Goal: Task Accomplishment & Management: Use online tool/utility

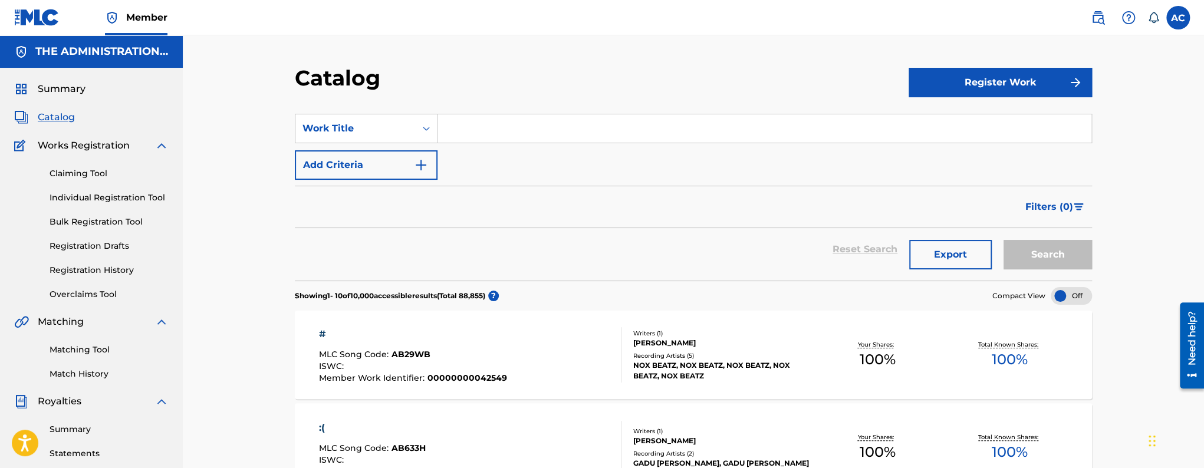
click at [532, 126] on input "Search Form" at bounding box center [764, 128] width 654 height 28
paste input "Unguarded"
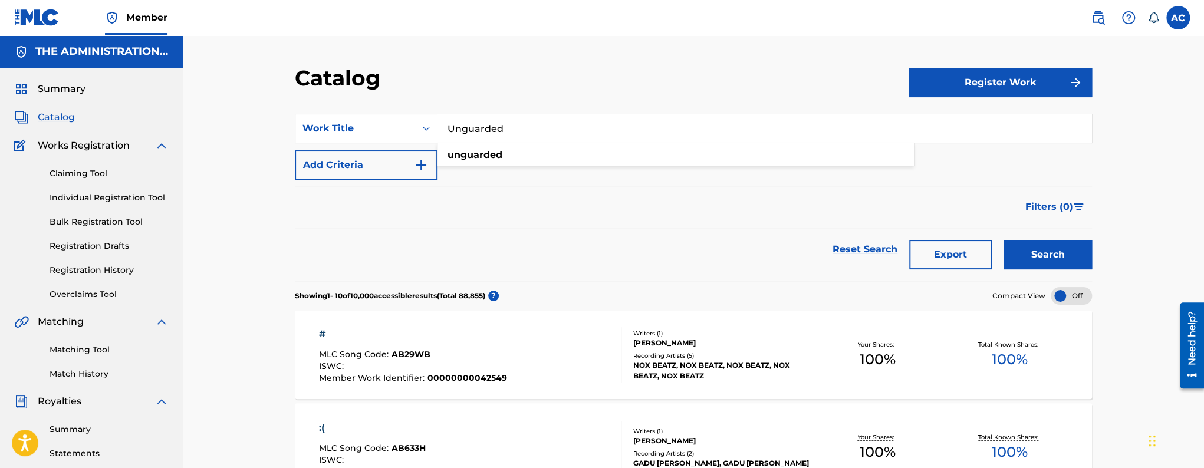
type input "Unguarded"
click at [407, 176] on button "Add Criteria" at bounding box center [366, 164] width 143 height 29
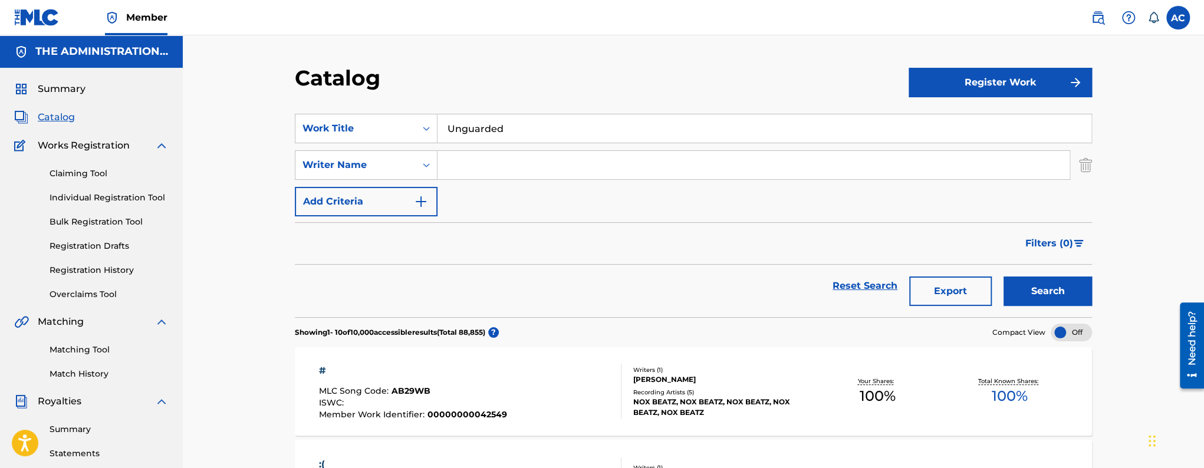
click at [477, 169] on input "Search Form" at bounding box center [753, 165] width 632 height 28
paste input "[PERSON_NAME]"
type input "[PERSON_NAME]"
click at [1052, 298] on button "Search" at bounding box center [1047, 291] width 88 height 29
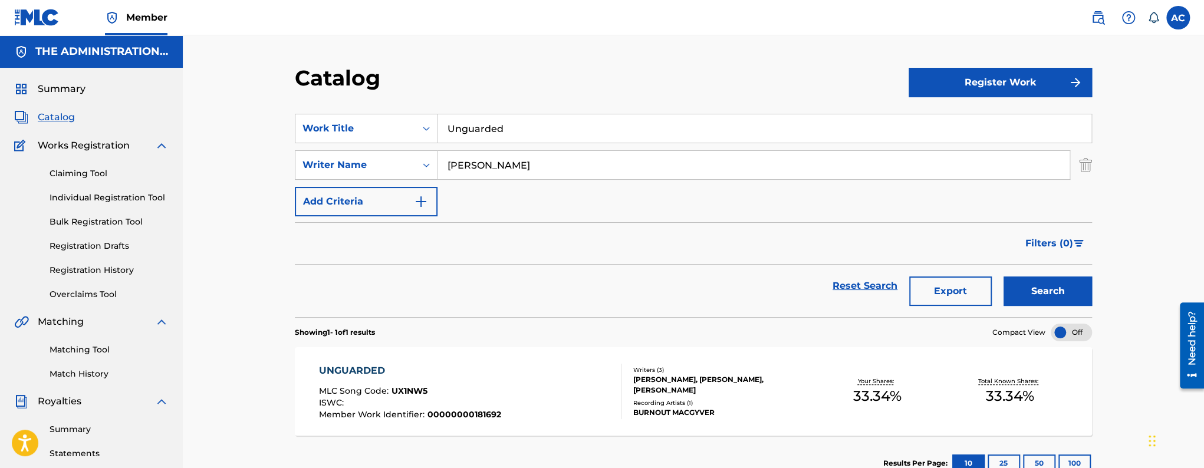
click at [511, 399] on div "UNGUARDED MLC Song Code : UX1NW5 ISWC : Member Work Identifier : 00000000181692" at bounding box center [470, 391] width 303 height 55
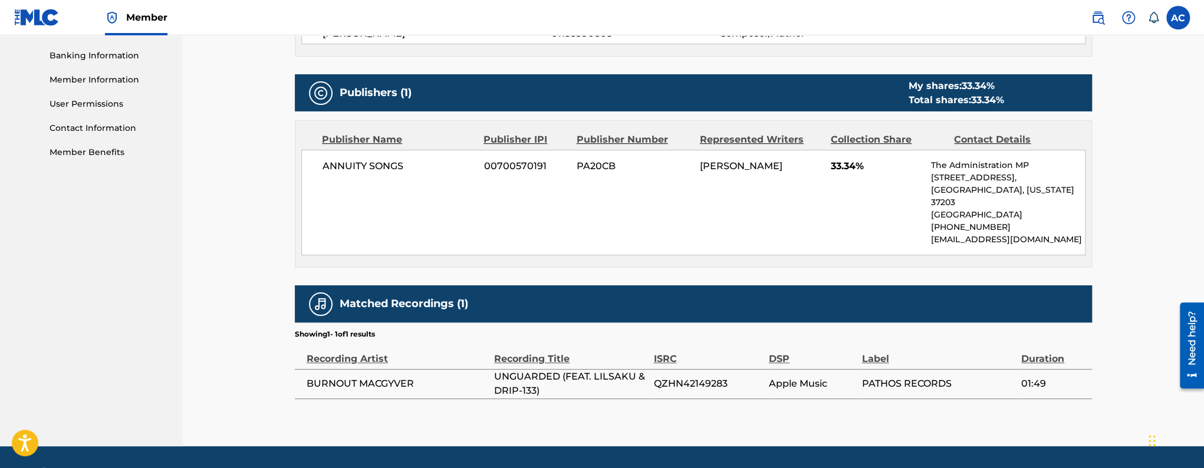
scroll to position [506, 0]
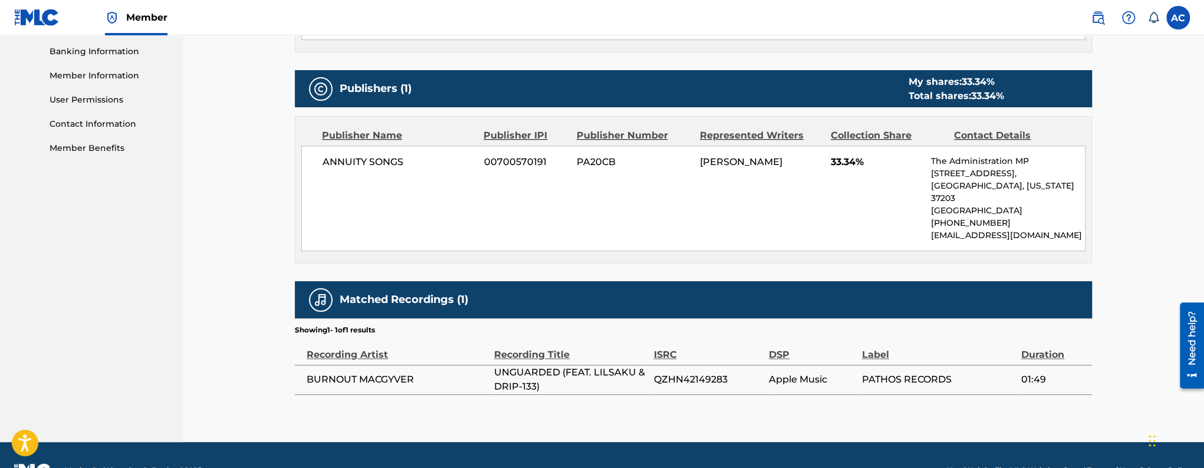
click at [687, 373] on span "QZHN42149283" at bounding box center [707, 380] width 109 height 14
copy span "QZHN42149283"
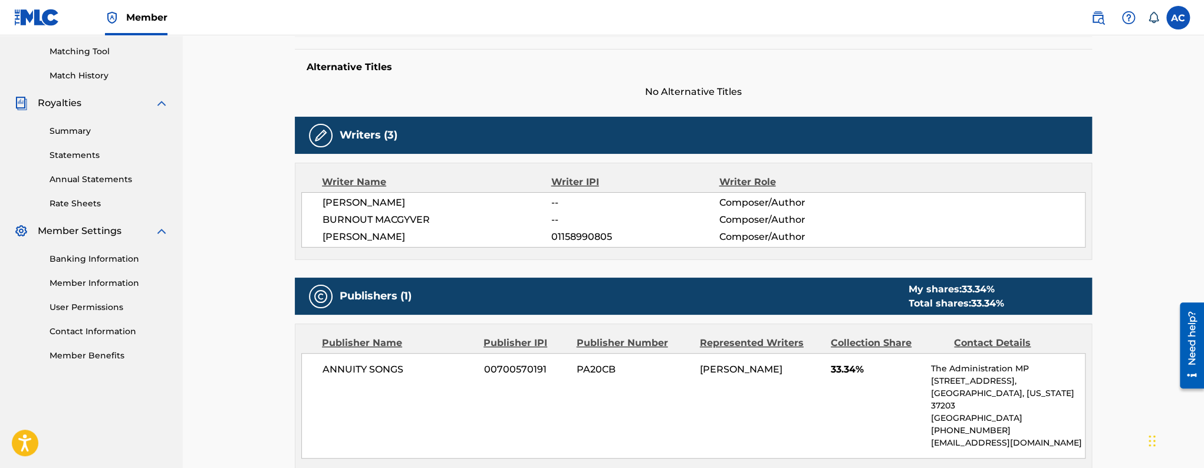
scroll to position [0, 0]
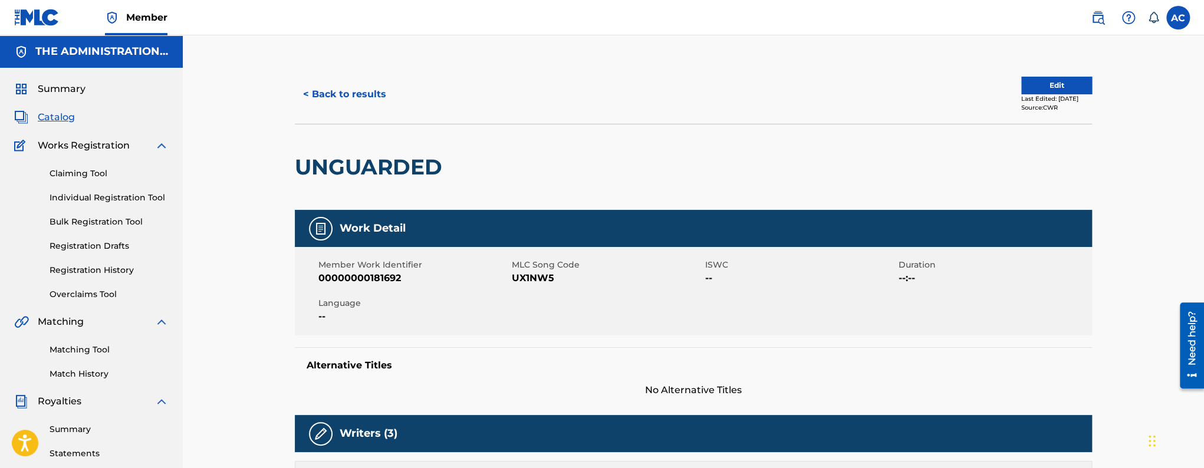
click at [357, 101] on button "< Back to results" at bounding box center [345, 94] width 100 height 29
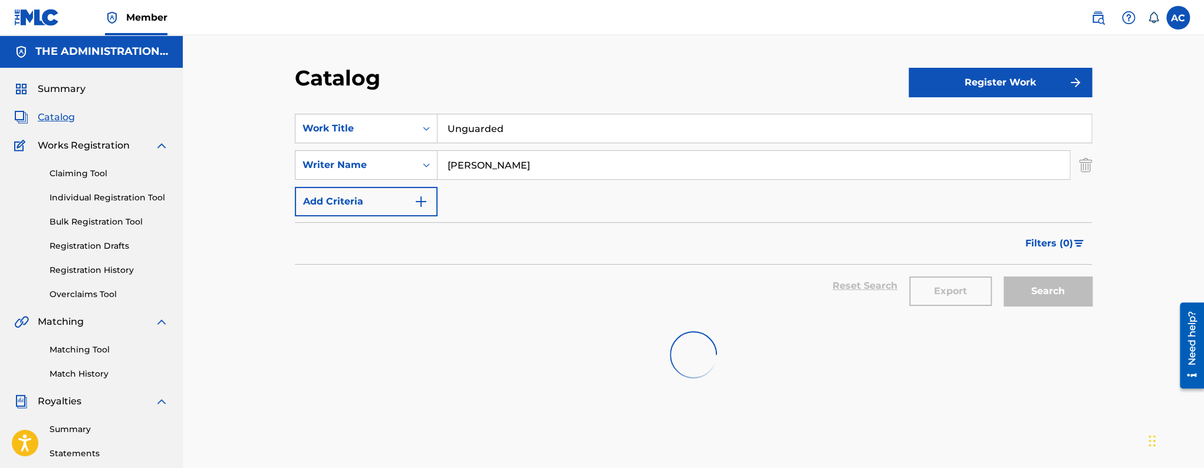
click at [472, 121] on input "Unguarded" at bounding box center [764, 128] width 654 height 28
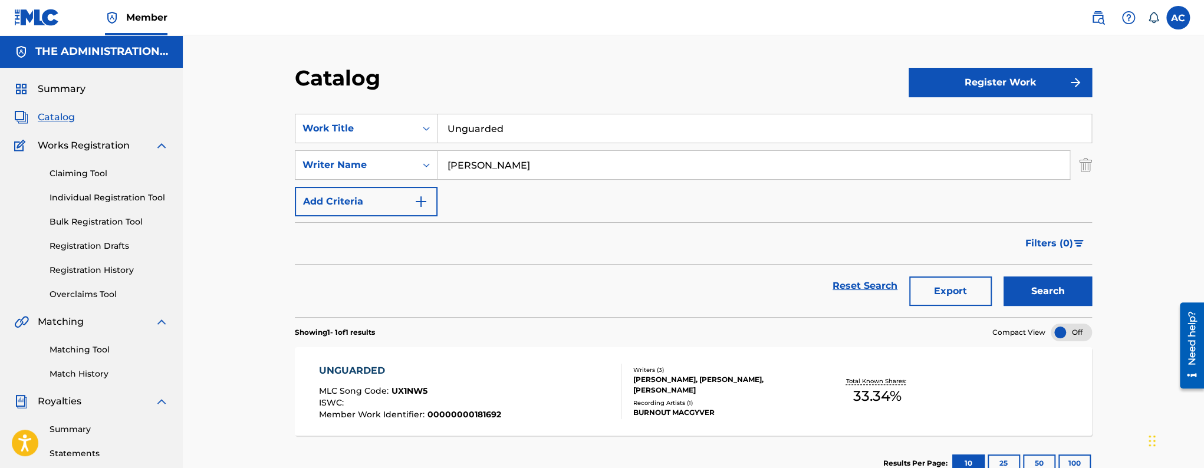
click at [472, 121] on input "Unguarded" at bounding box center [764, 128] width 654 height 28
paste input "Lapillus"
type input "Lapillus"
click at [1003, 277] on button "Search" at bounding box center [1047, 291] width 88 height 29
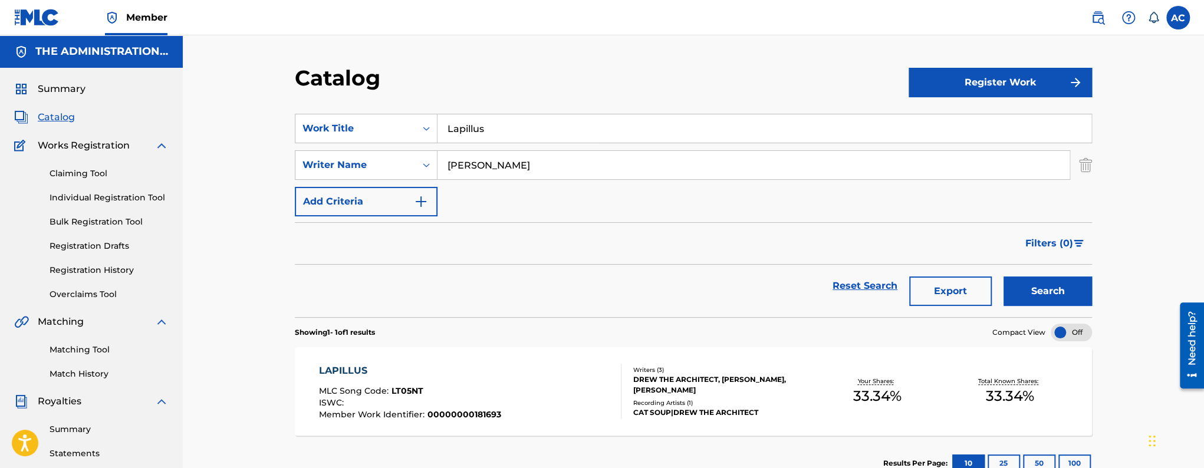
click at [496, 429] on div "LAPILLUS MLC Song Code : LT05NT ISWC : Member Work Identifier : 00000000181693 …" at bounding box center [693, 391] width 797 height 88
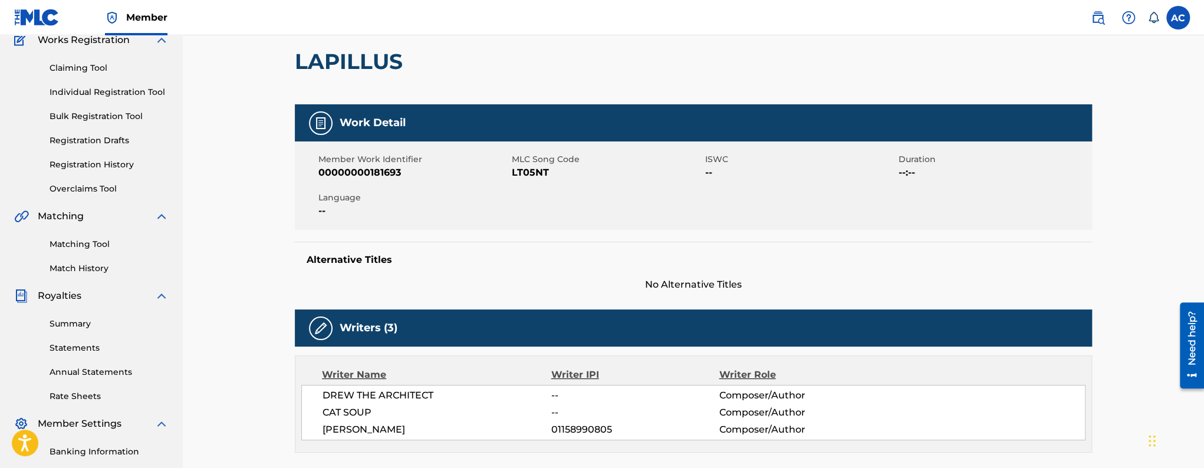
scroll to position [125, 0]
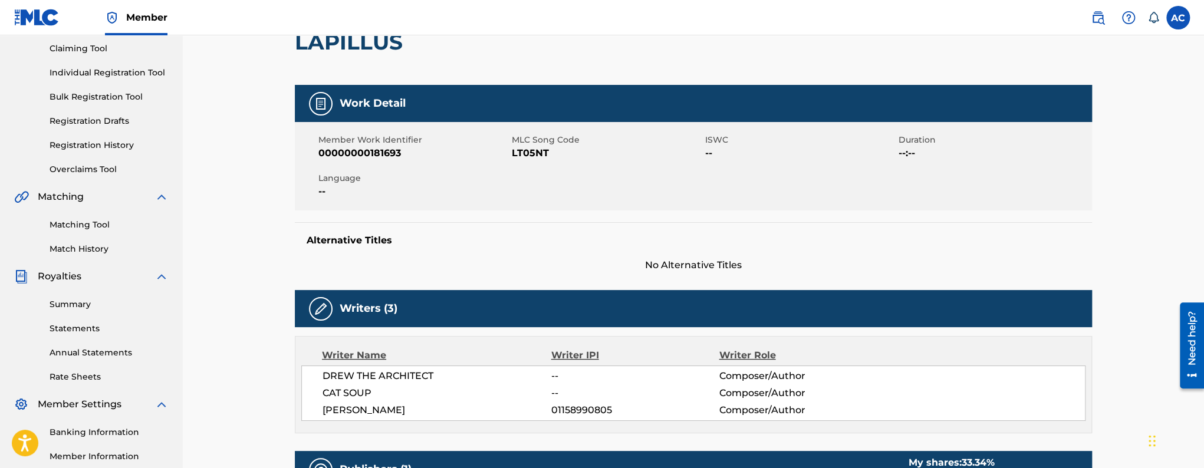
click at [377, 399] on span "CAT SOUP" at bounding box center [436, 393] width 229 height 14
drag, startPoint x: 377, startPoint y: 399, endPoint x: 376, endPoint y: 414, distance: 15.3
click at [377, 399] on span "CAT SOUP" at bounding box center [436, 393] width 229 height 14
click at [376, 421] on div "Writer Name Writer IPI Writer Role DREW THE ARCHITECT -- Composer/Author CAT SO…" at bounding box center [693, 384] width 797 height 97
click at [376, 420] on div "DREW THE ARCHITECT -- Composer/Author CAT SOUP -- Composer/Author [PERSON_NAME]…" at bounding box center [693, 393] width 784 height 55
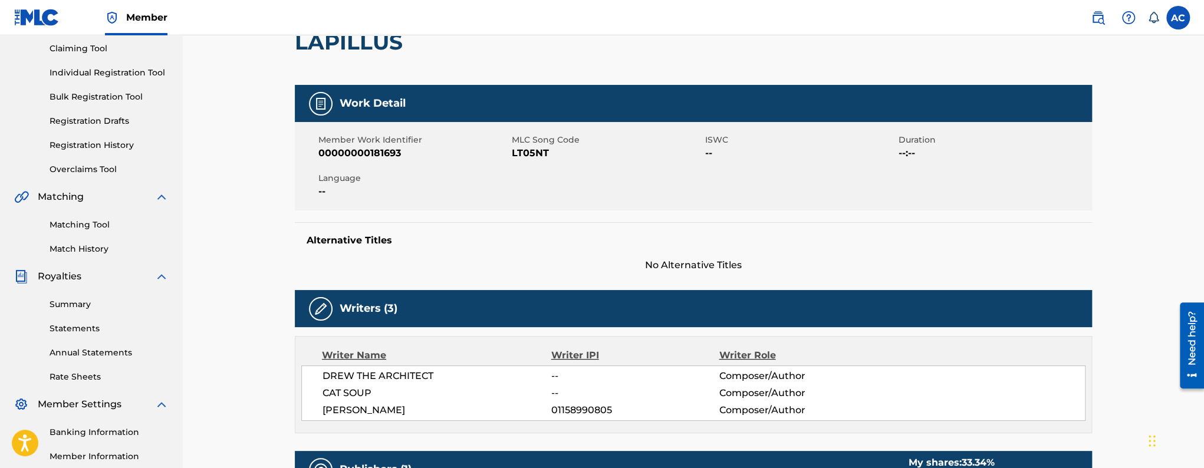
click at [379, 408] on span "[PERSON_NAME]" at bounding box center [436, 410] width 229 height 14
copy div "[PERSON_NAME]"
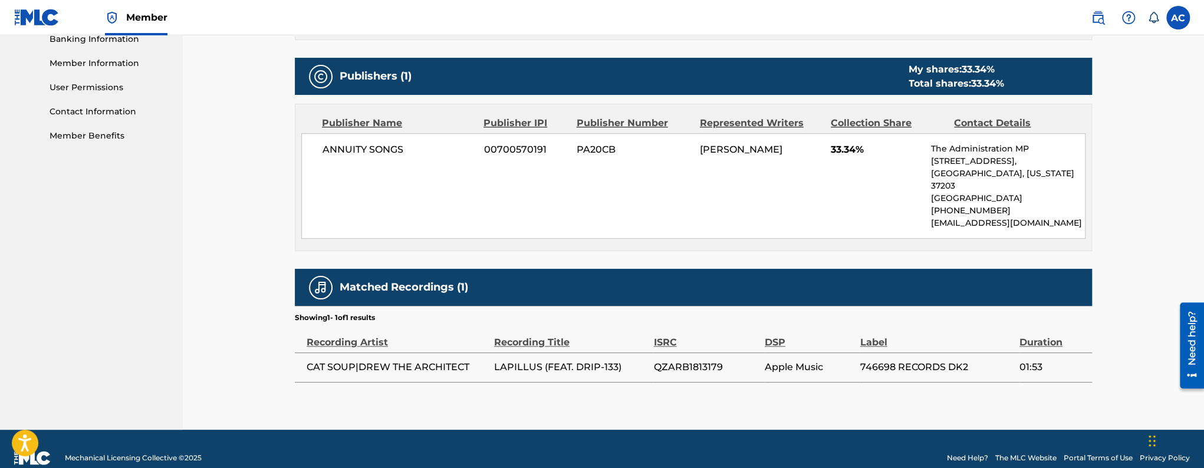
scroll to position [522, 0]
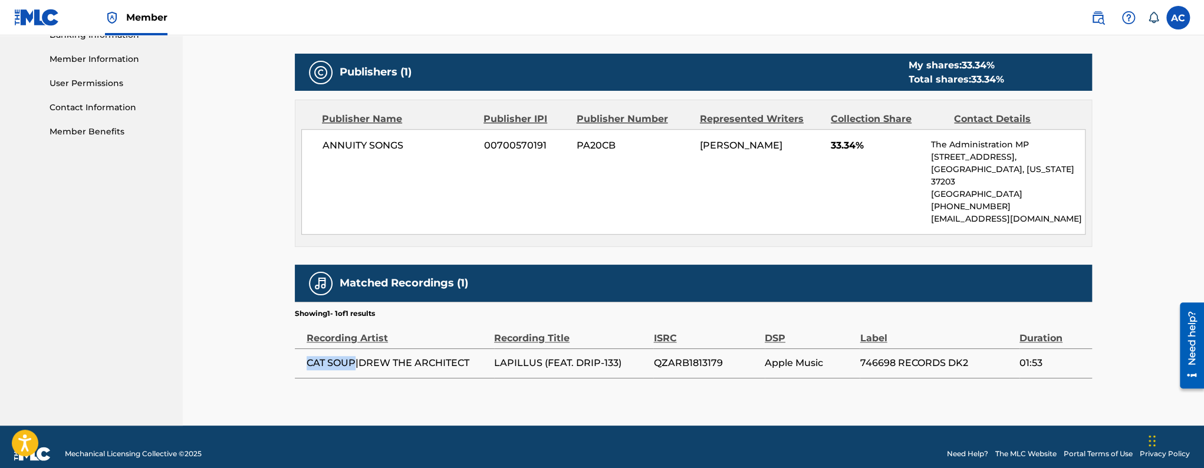
drag, startPoint x: 307, startPoint y: 351, endPoint x: 354, endPoint y: 349, distance: 46.6
click at [354, 356] on span "CAT SOUP|DREW THE ARCHITECT" at bounding box center [398, 363] width 182 height 14
copy span "CAT SOUP"
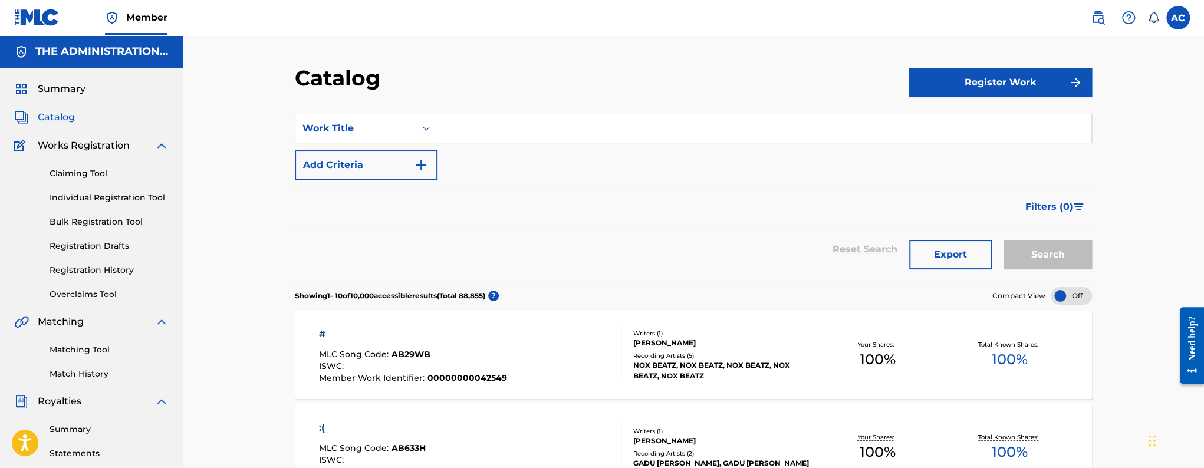
click at [68, 352] on link "Matching Tool" at bounding box center [109, 350] width 119 height 12
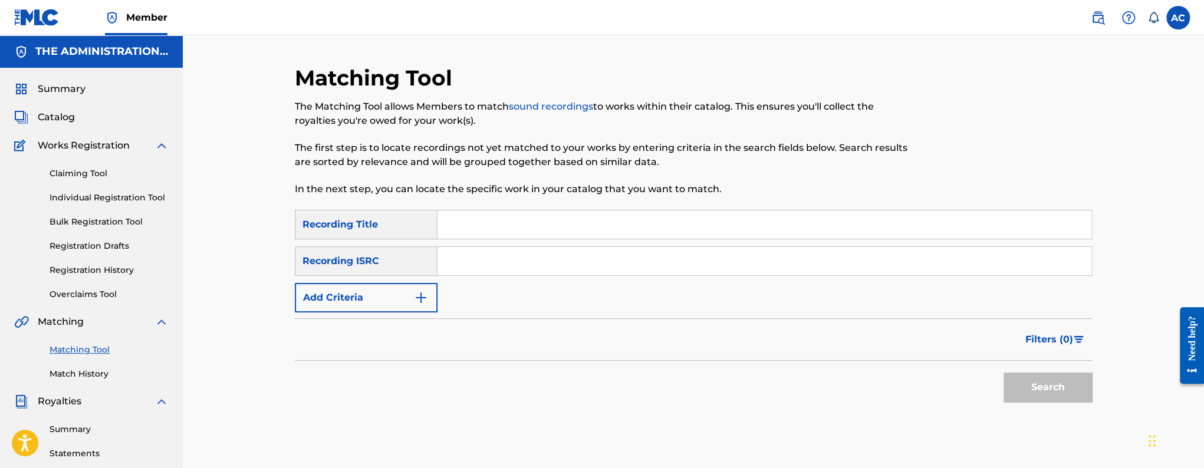
click at [474, 268] on input "Search Form" at bounding box center [764, 261] width 654 height 28
paste input "QZHN42149283"
type input "QZHN42149283"
click at [1003, 373] on button "Search" at bounding box center [1047, 387] width 88 height 29
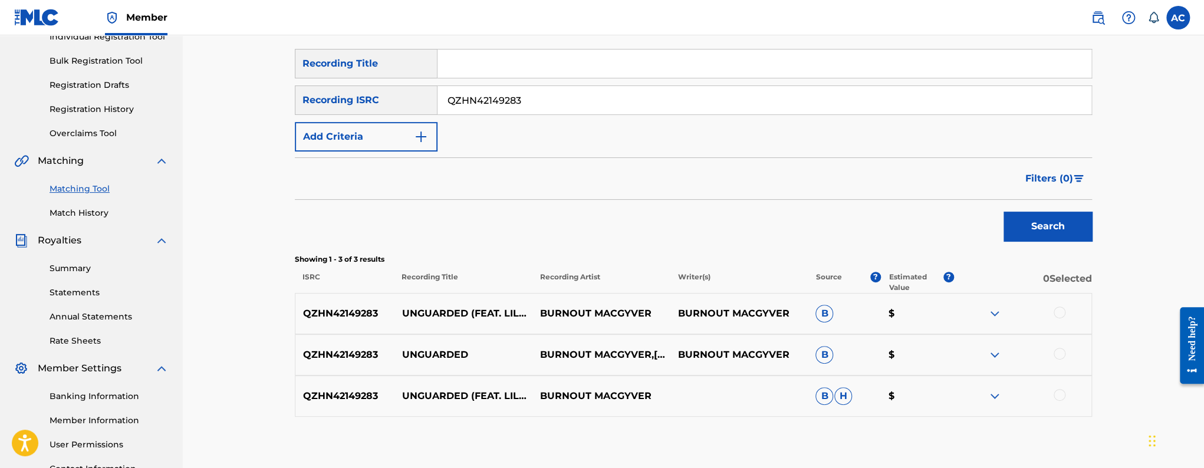
scroll to position [263, 0]
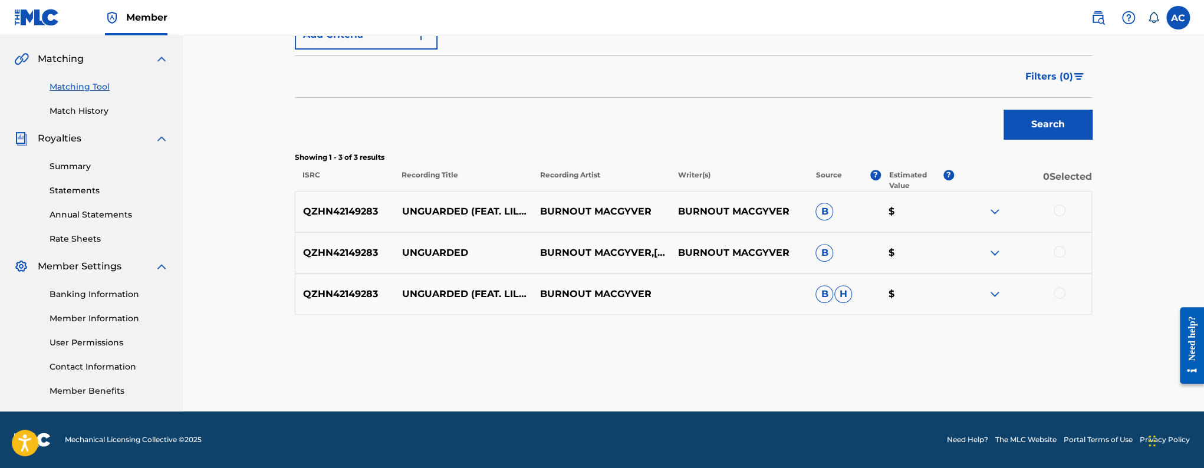
click at [1058, 212] on div at bounding box center [1060, 211] width 12 height 12
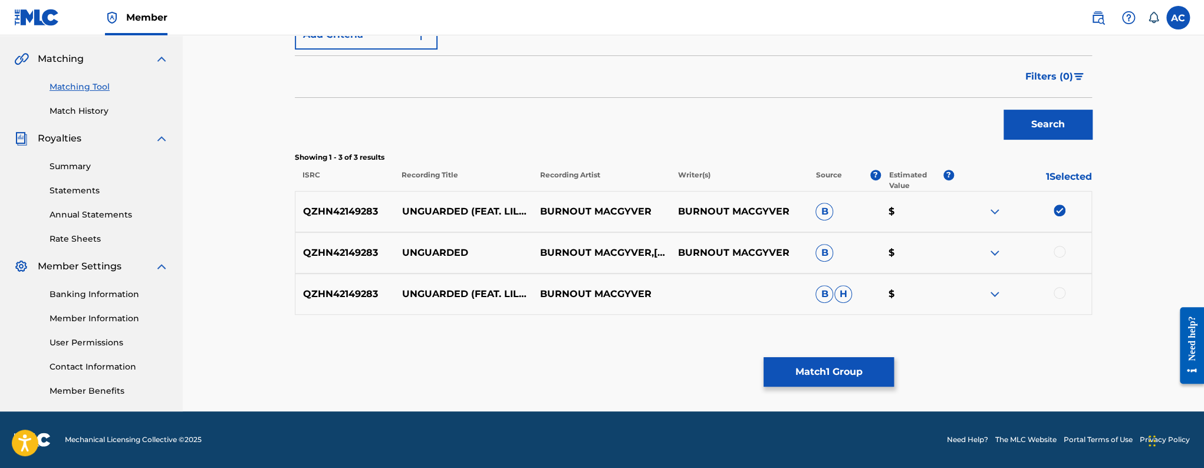
click at [1061, 251] on div at bounding box center [1060, 252] width 12 height 12
click at [1064, 293] on div at bounding box center [1060, 293] width 12 height 12
click at [872, 366] on button "Match 3 Groups" at bounding box center [828, 371] width 130 height 29
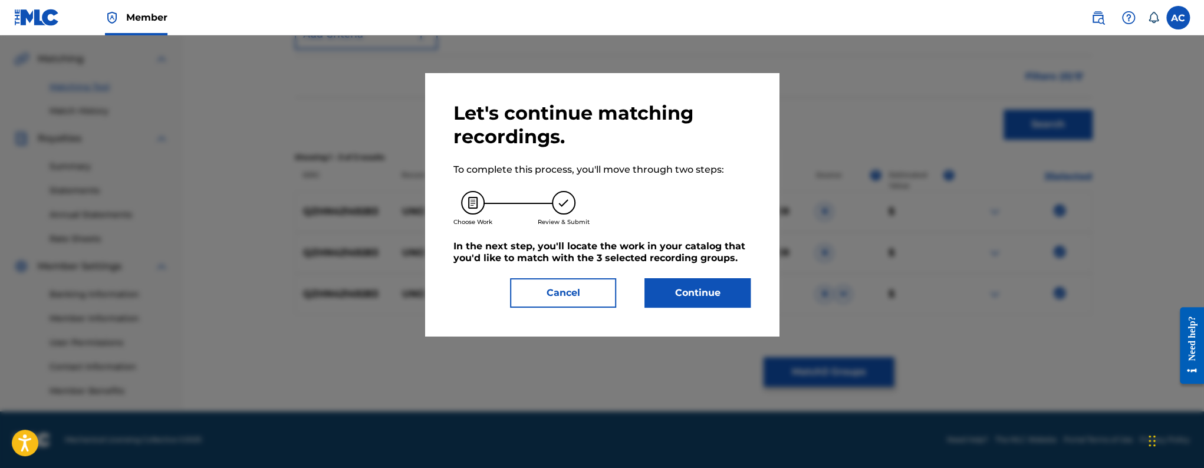
click at [719, 299] on button "Continue" at bounding box center [697, 292] width 106 height 29
